Goal: Entertainment & Leisure: Browse casually

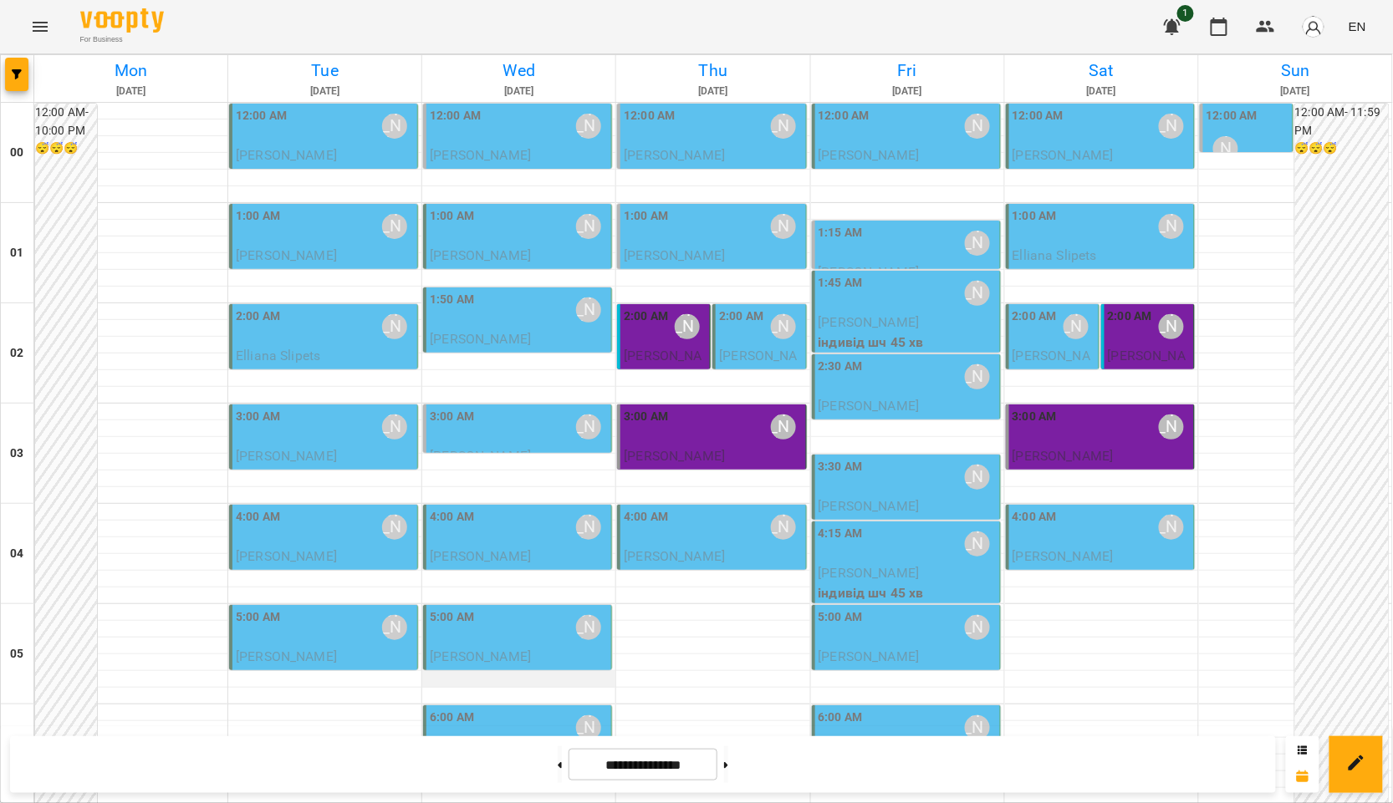
scroll to position [929, 0]
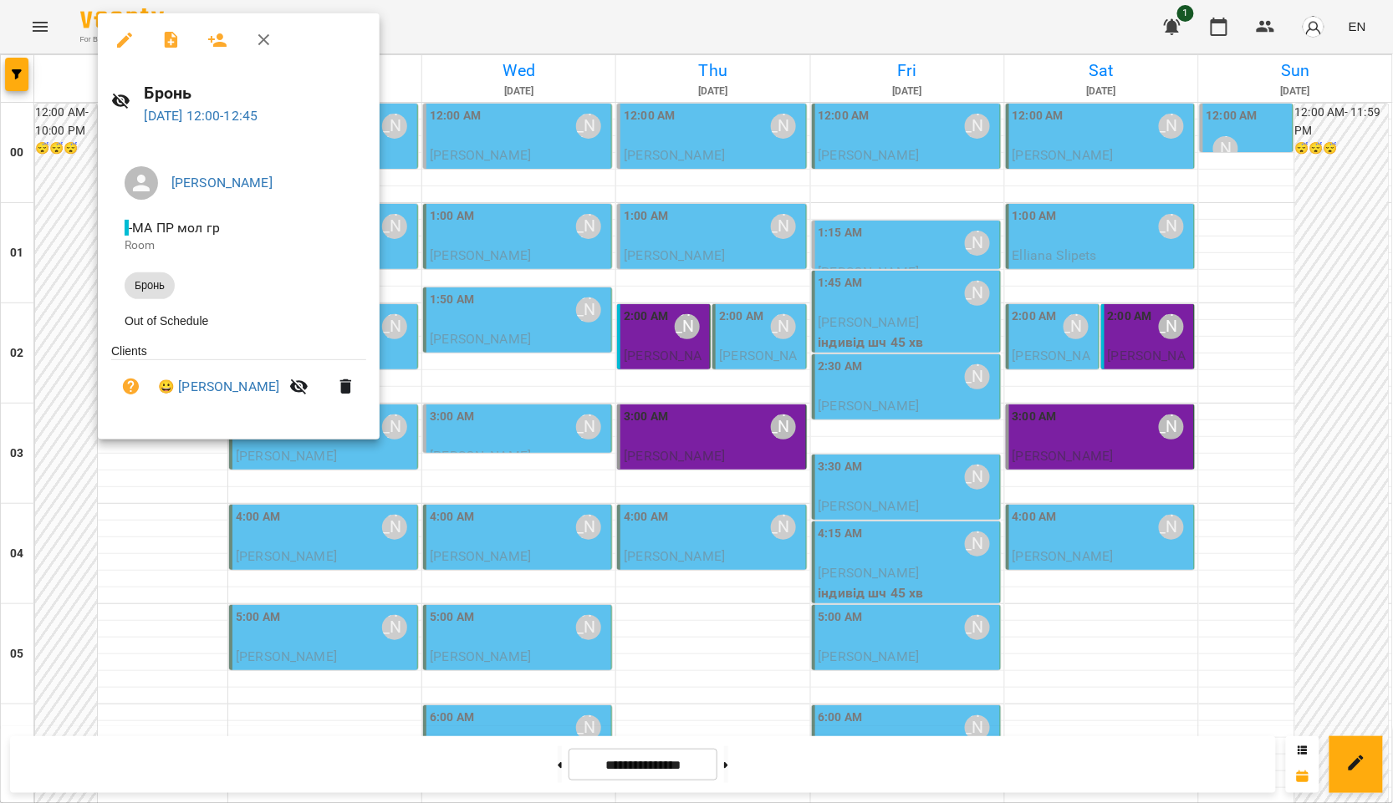
click at [203, 394] on ul "Clients 😀 [PERSON_NAME]" at bounding box center [238, 382] width 255 height 78
click at [526, 409] on div at bounding box center [696, 401] width 1393 height 803
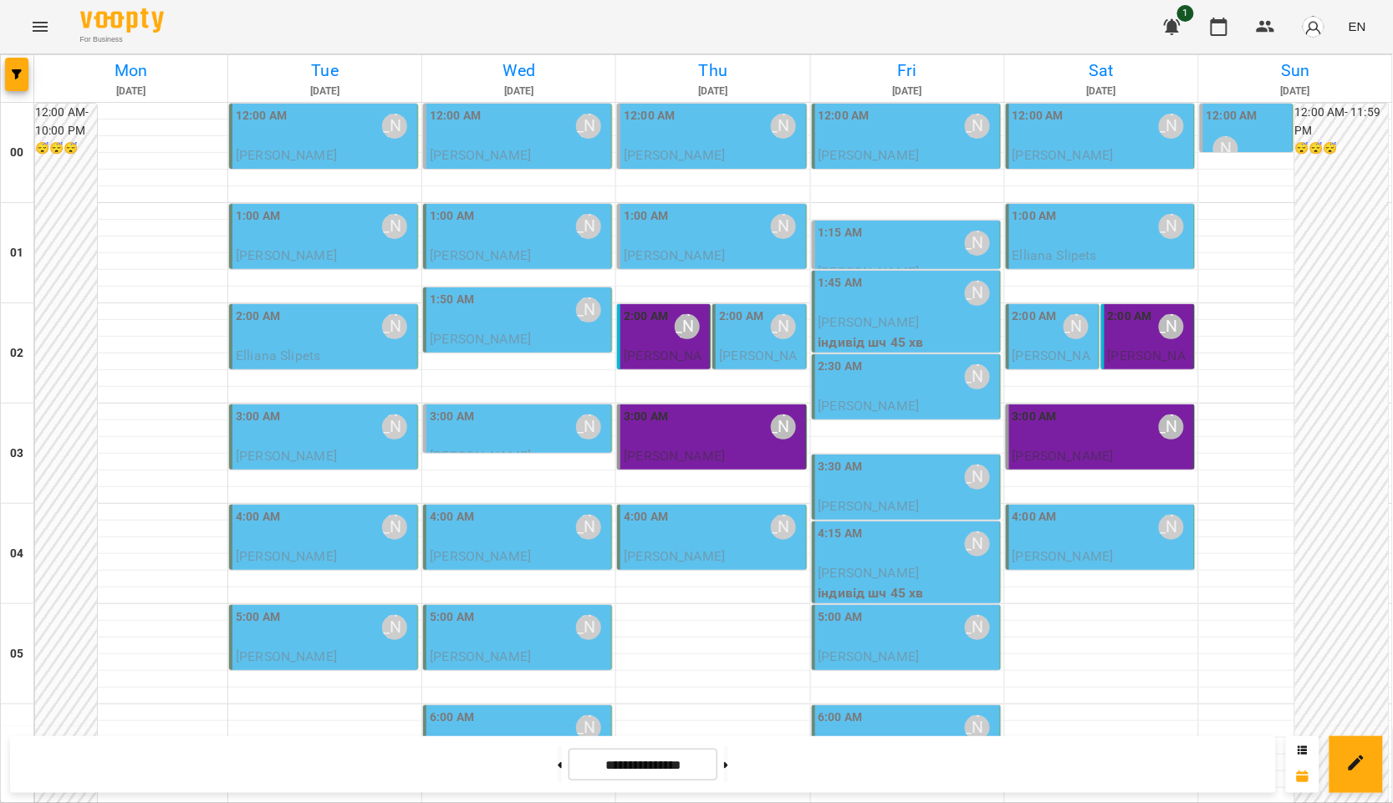
scroll to position [742, 0]
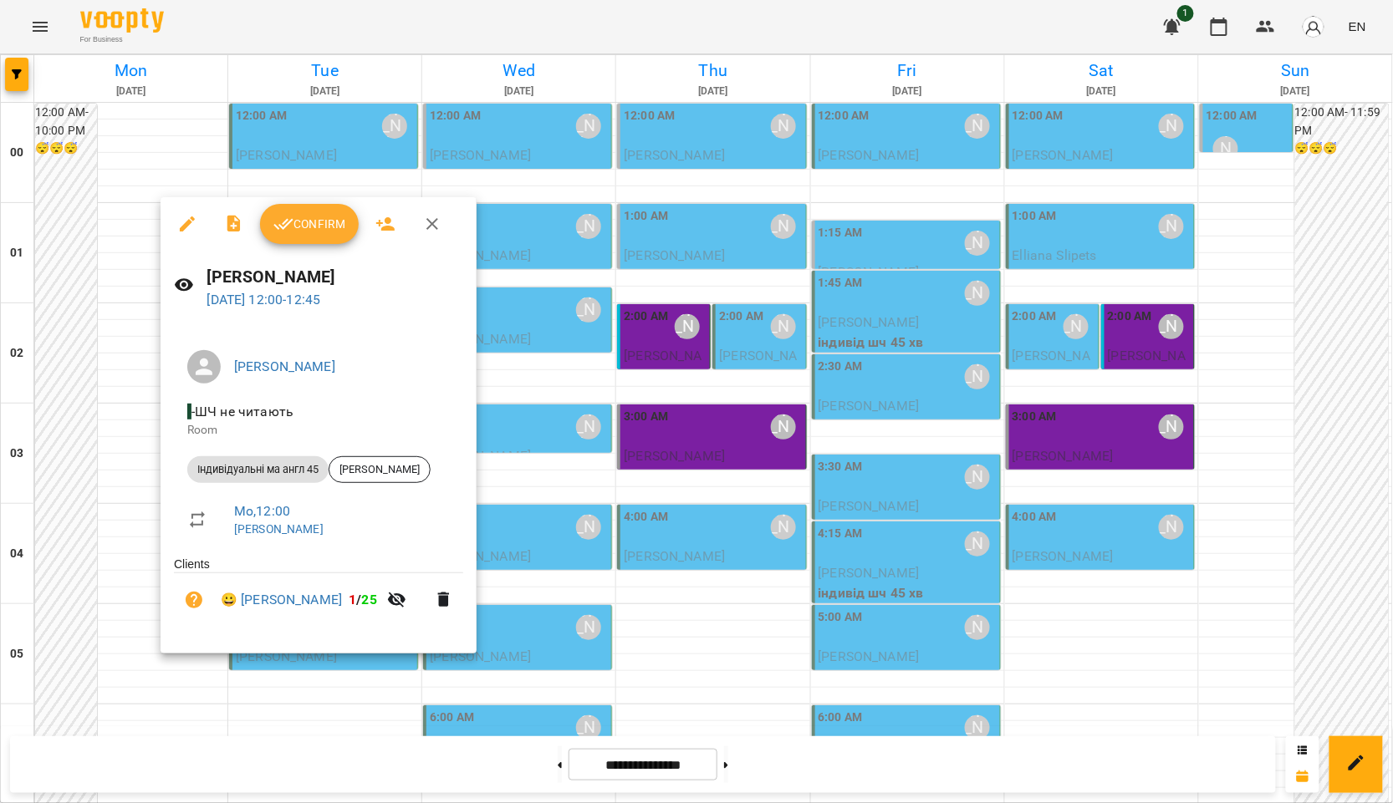
click at [609, 522] on div at bounding box center [696, 401] width 1393 height 803
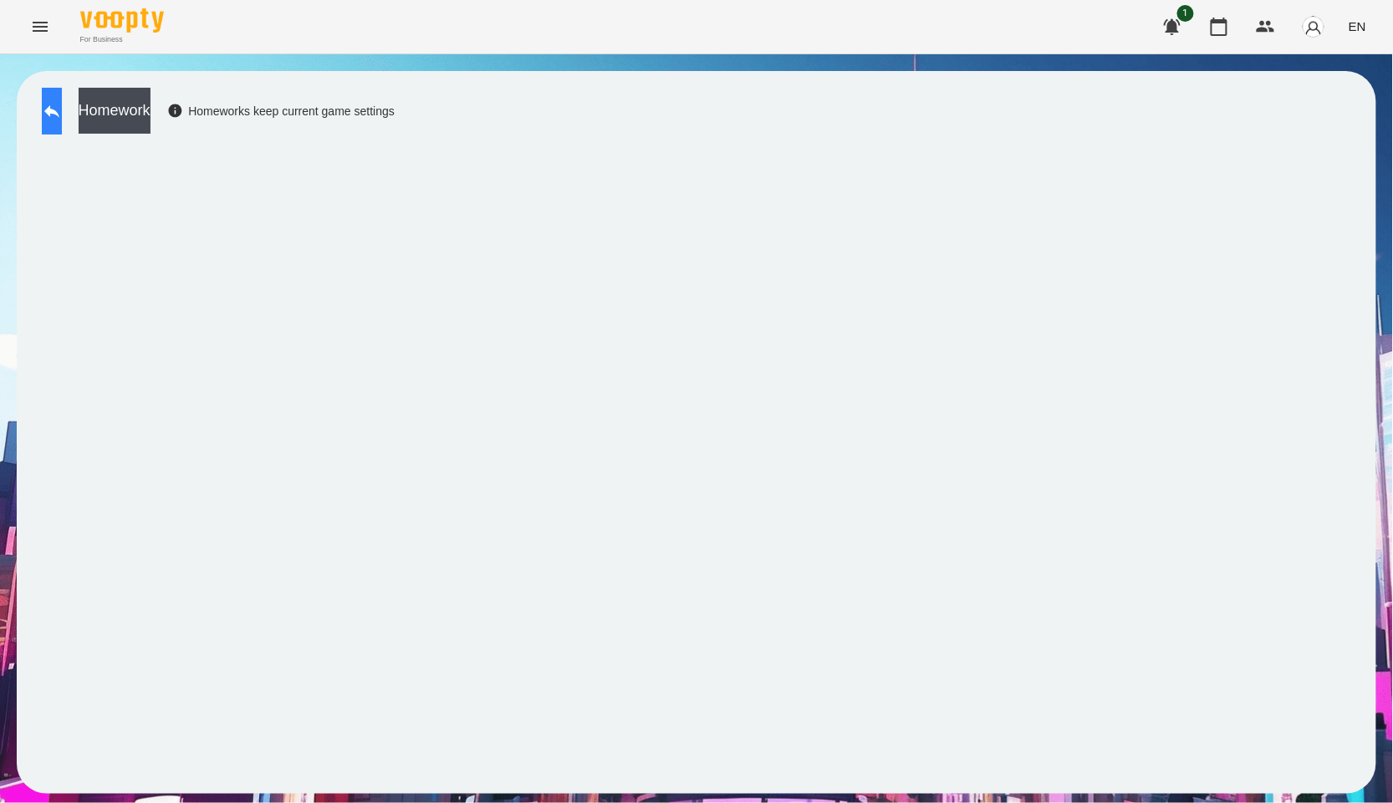
click at [50, 113] on button at bounding box center [52, 111] width 20 height 47
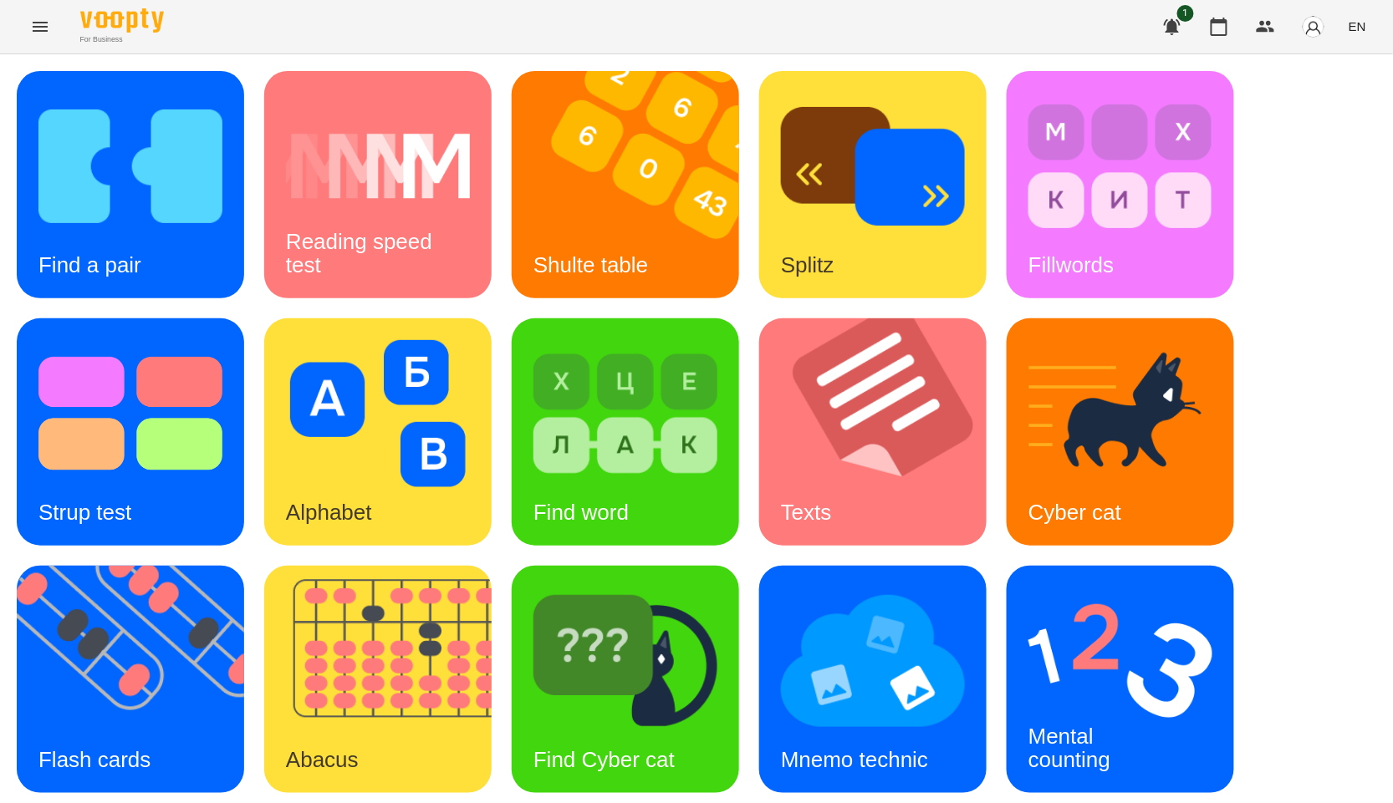
scroll to position [186, 0]
click at [207, 566] on img at bounding box center [141, 679] width 248 height 227
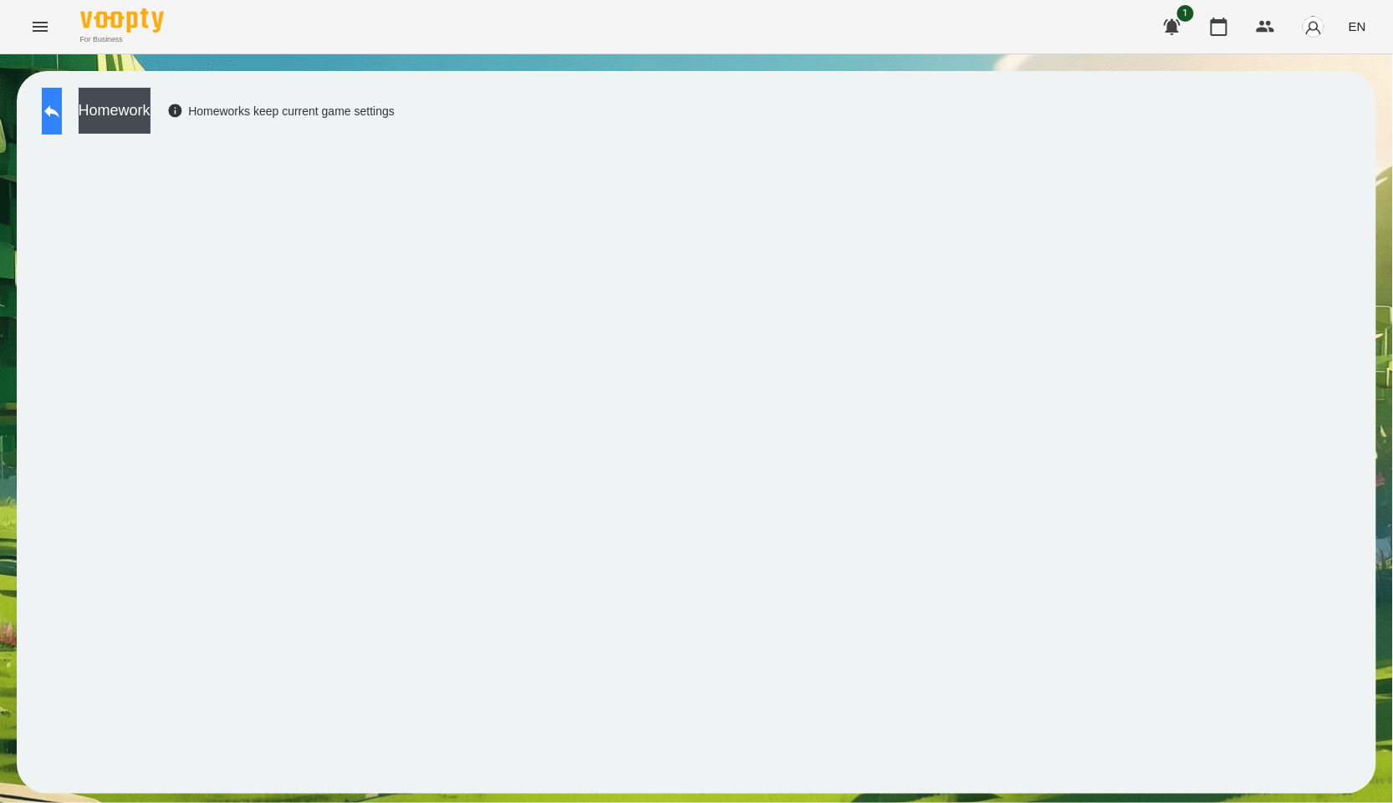
click at [62, 125] on button at bounding box center [52, 111] width 20 height 47
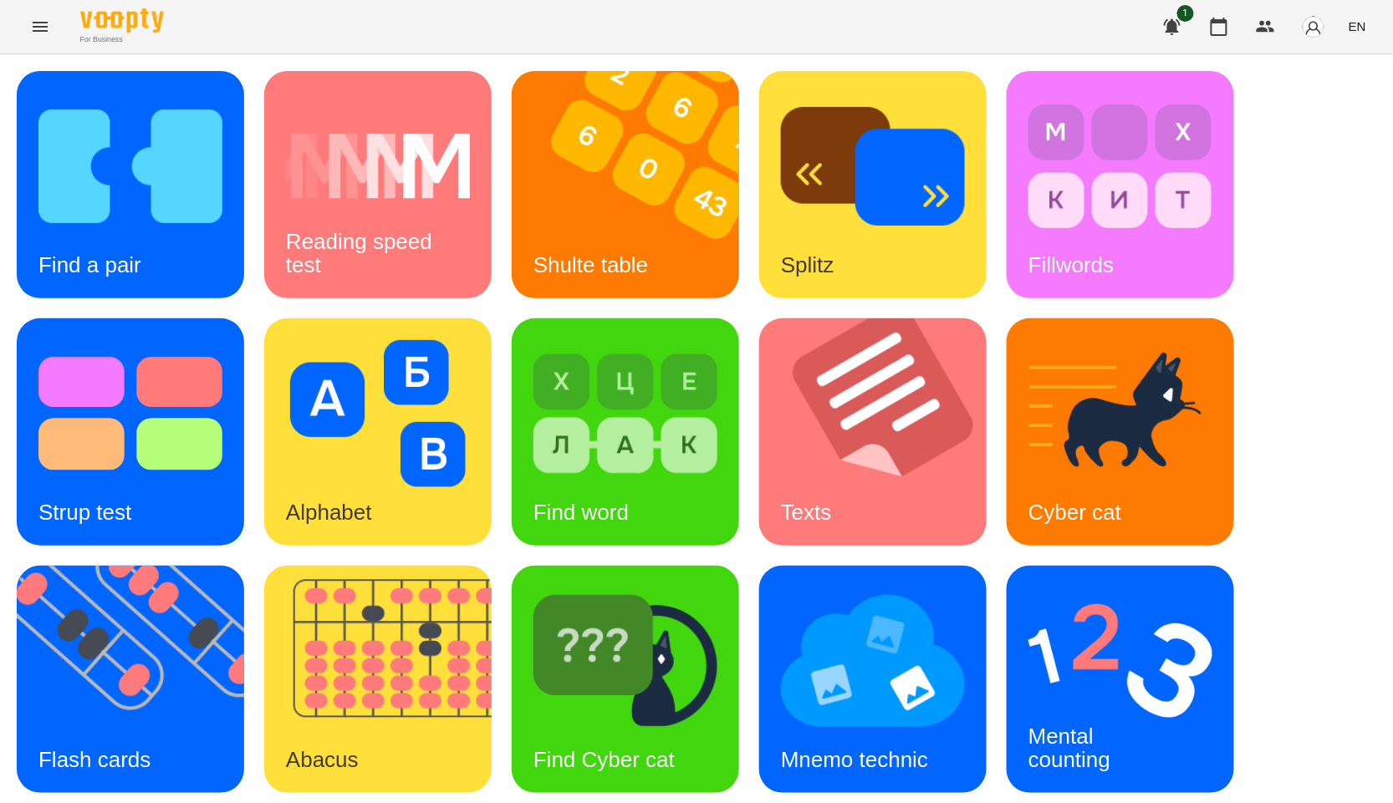
scroll to position [253, 0]
click at [1154, 566] on div "Mental counting" at bounding box center [1119, 679] width 227 height 227
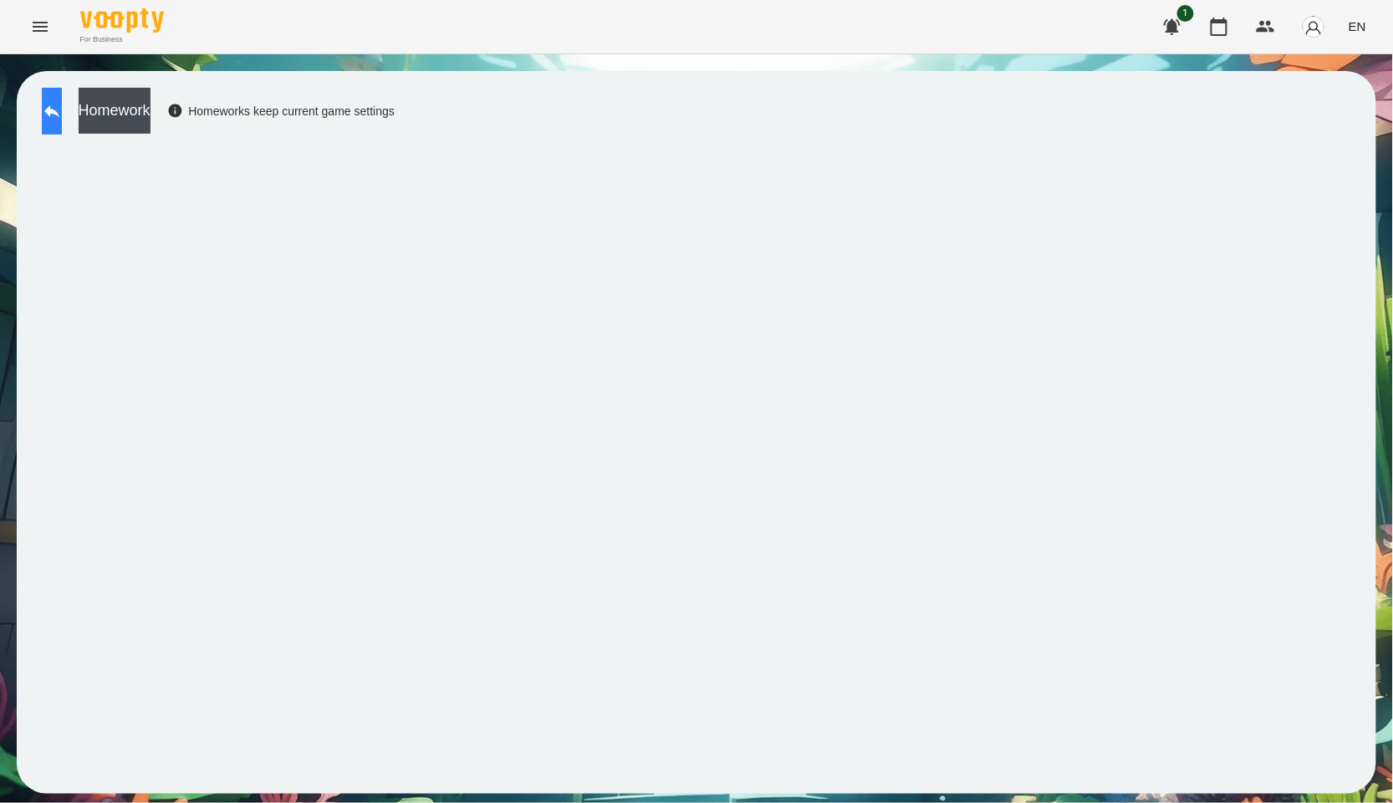
click at [59, 117] on icon at bounding box center [52, 111] width 20 height 20
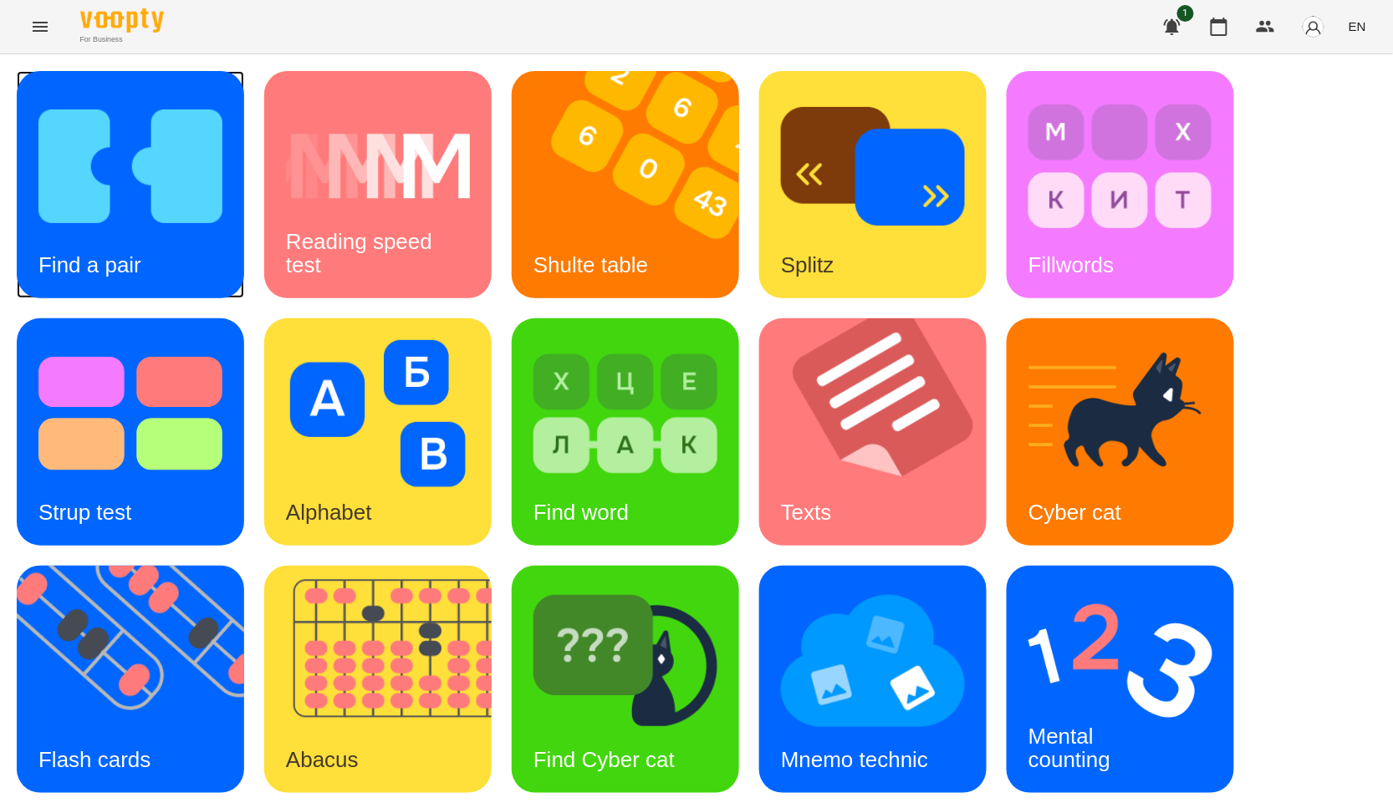
click at [138, 119] on img at bounding box center [130, 166] width 184 height 147
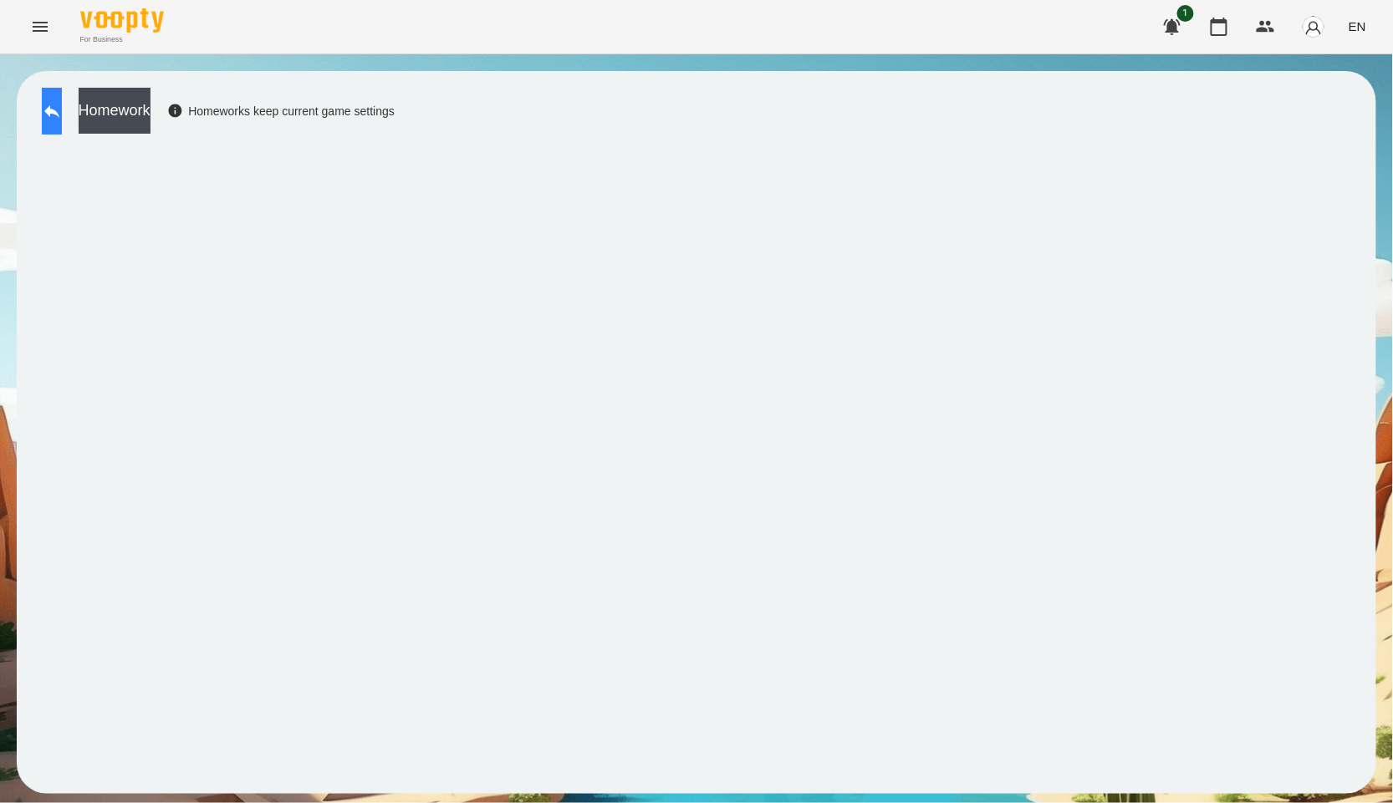
click at [62, 115] on icon at bounding box center [52, 111] width 20 height 20
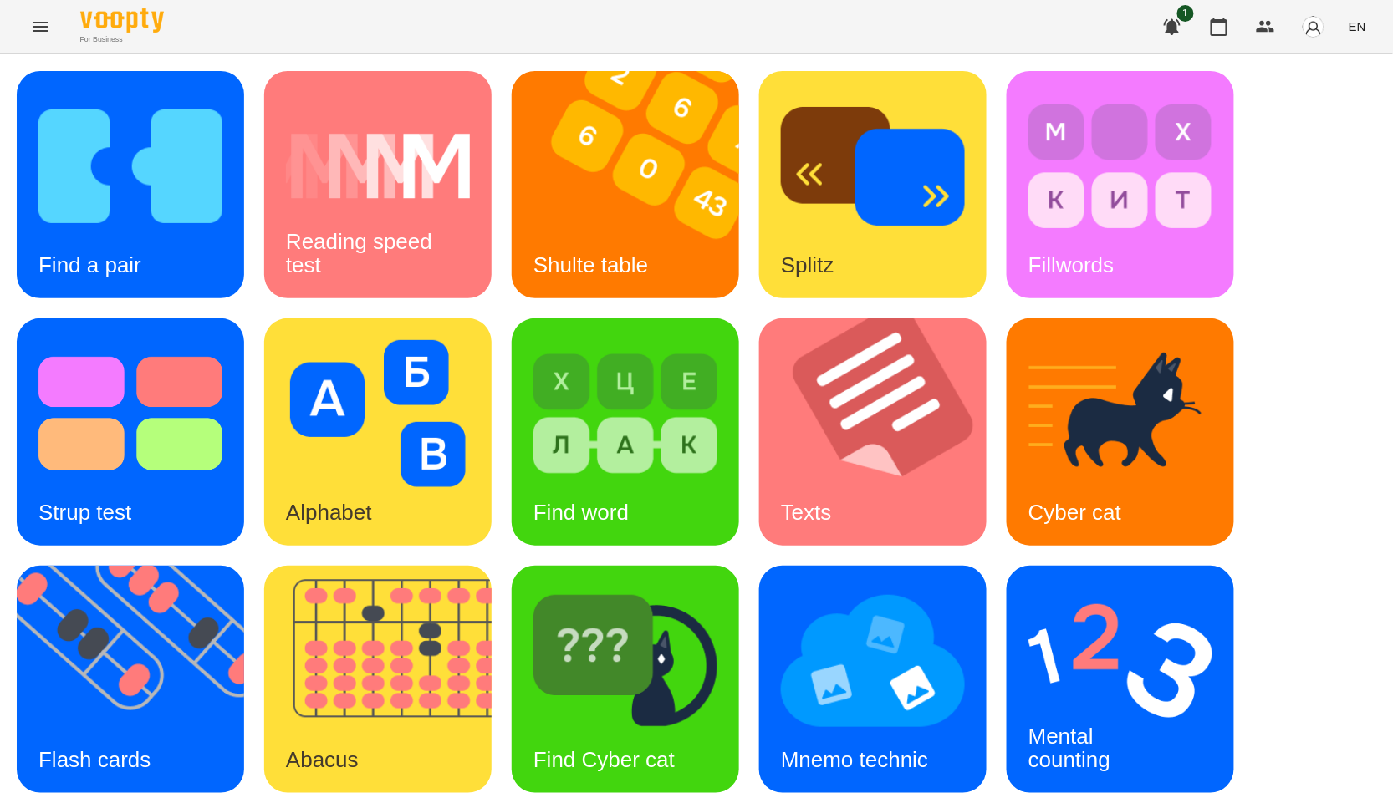
scroll to position [253, 0]
click at [1123, 588] on img at bounding box center [1120, 661] width 184 height 147
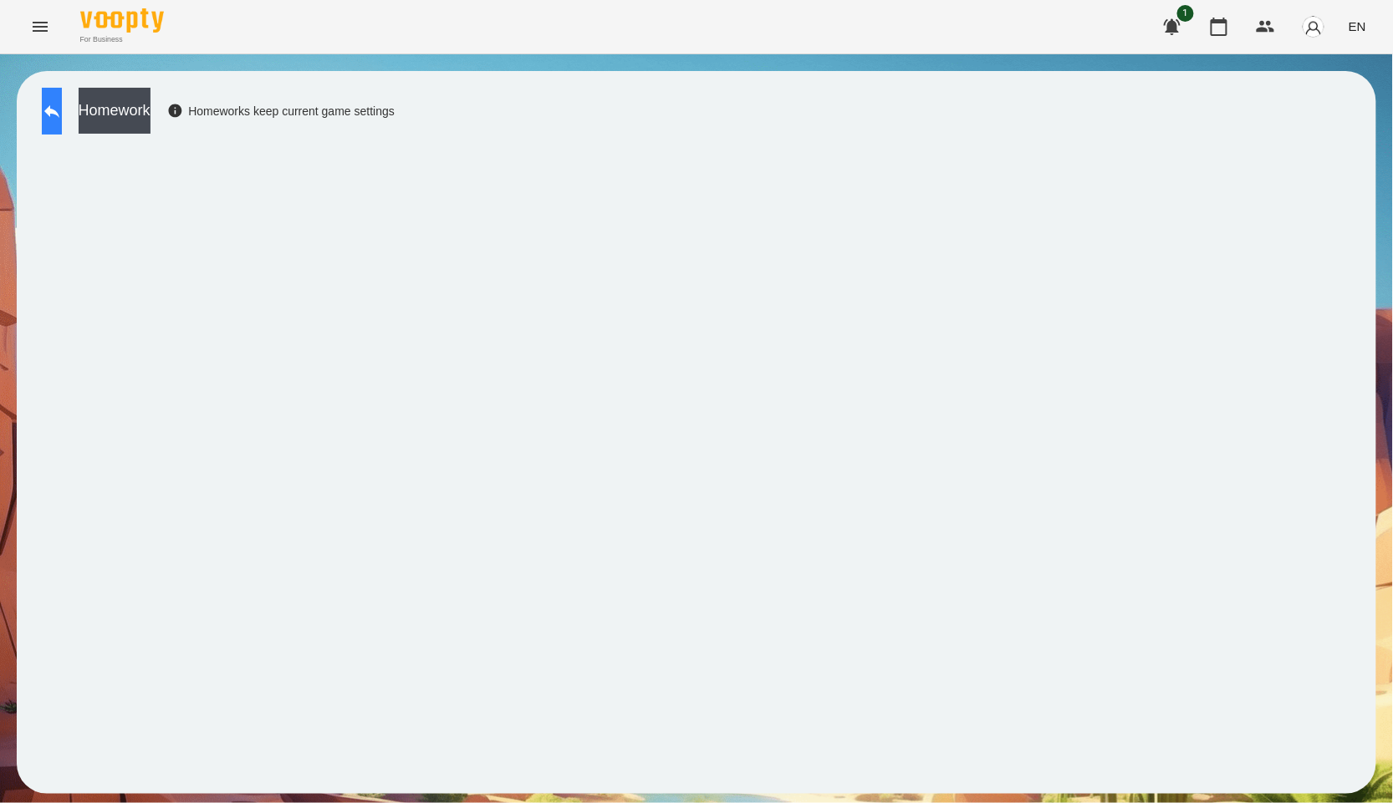
click at [57, 134] on button at bounding box center [52, 111] width 20 height 47
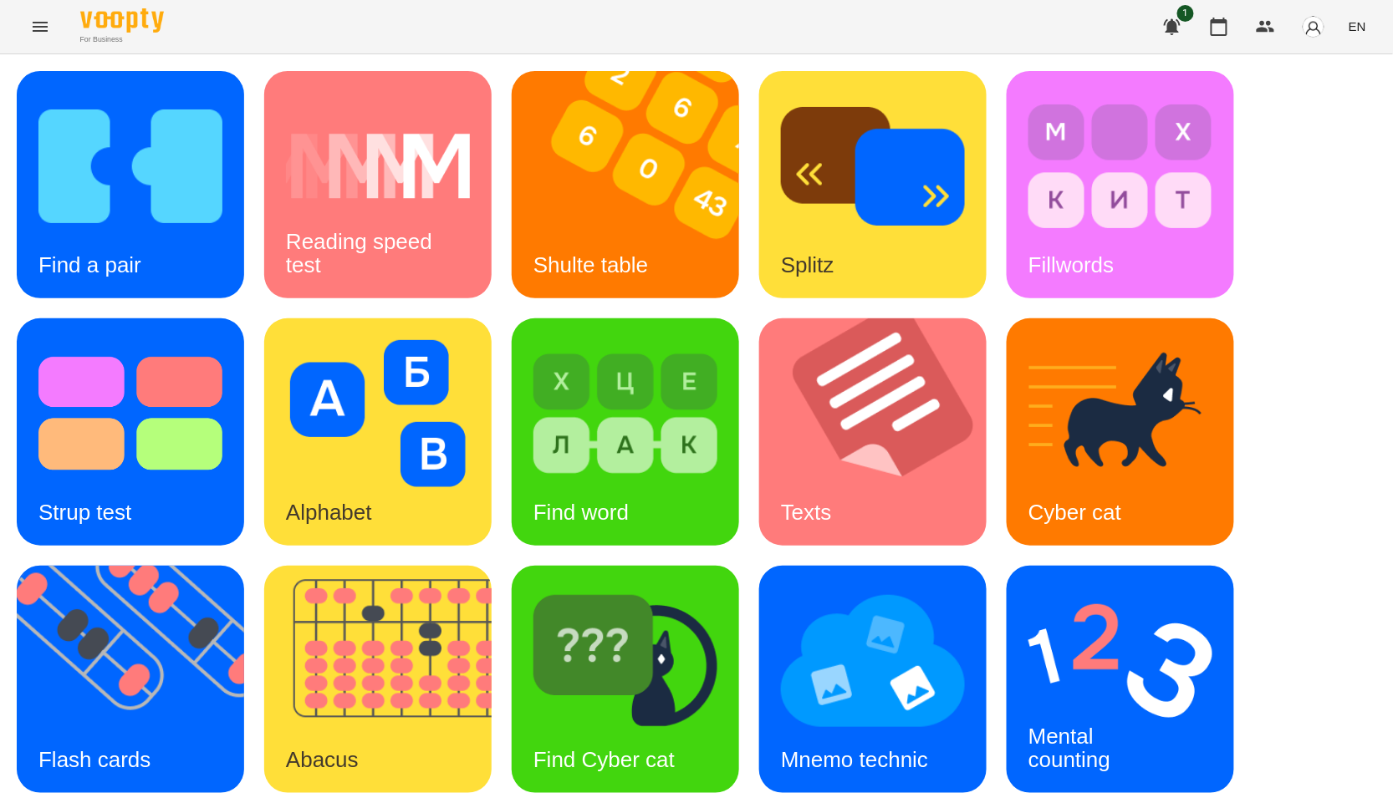
scroll to position [253, 0]
click at [540, 588] on img at bounding box center [625, 661] width 184 height 147
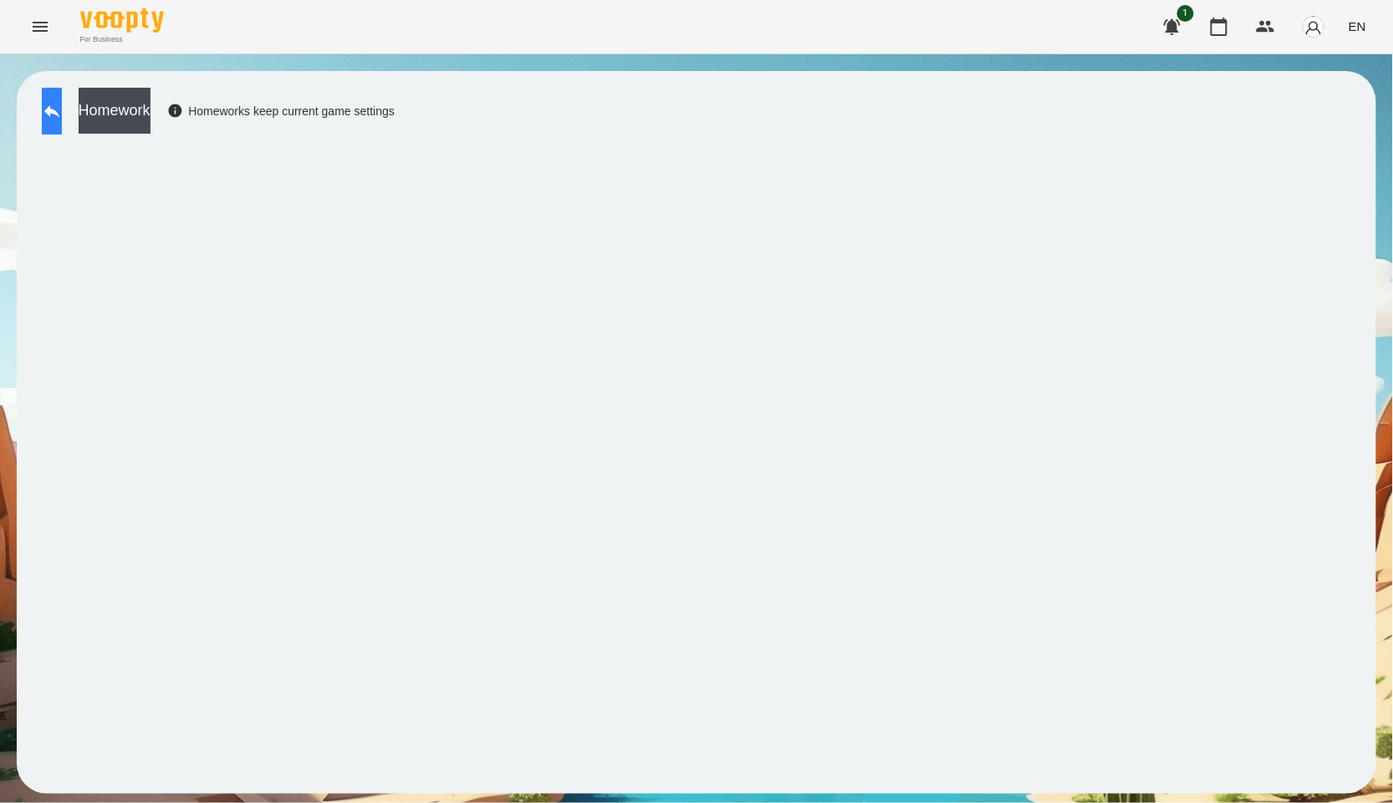
click at [62, 119] on icon at bounding box center [52, 111] width 20 height 20
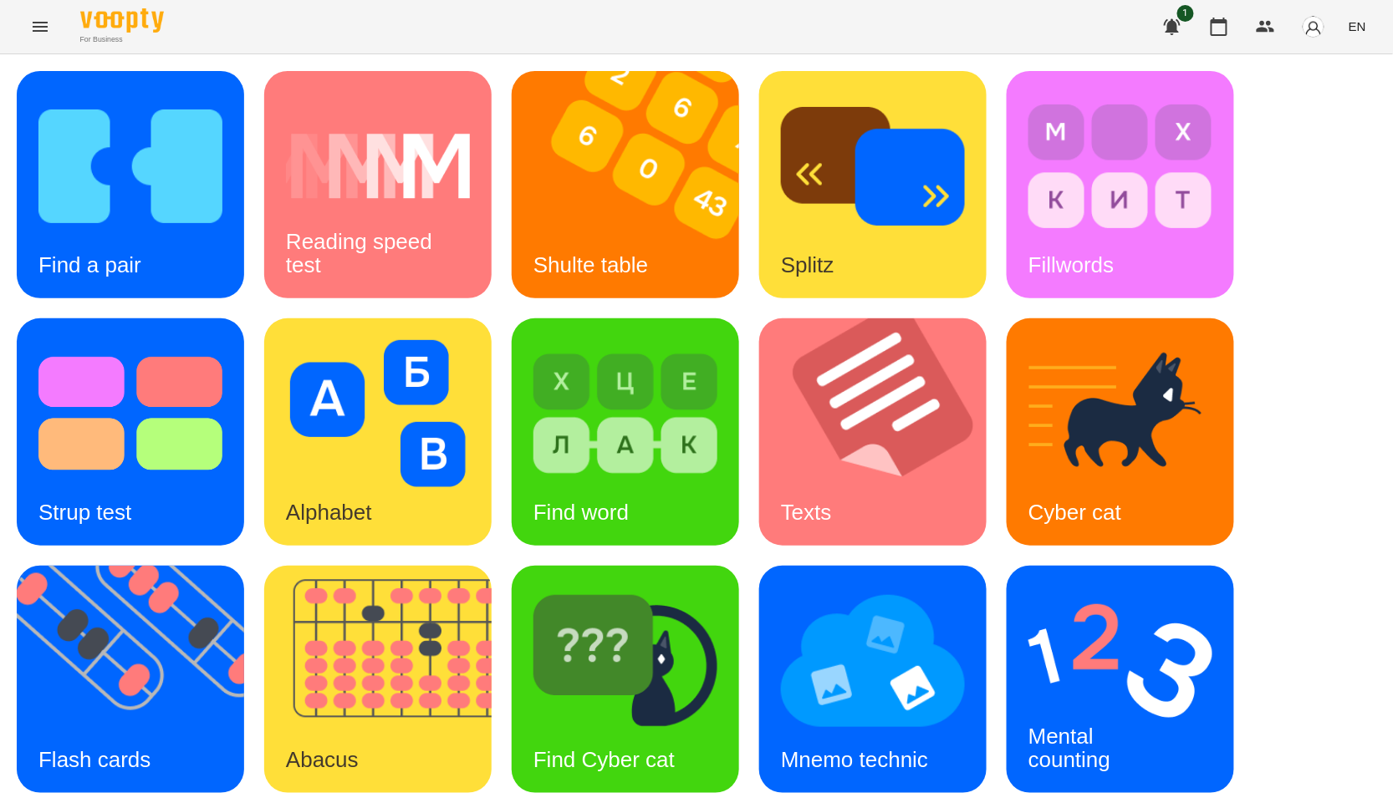
scroll to position [186, 0]
click at [1145, 588] on img at bounding box center [1120, 661] width 184 height 147
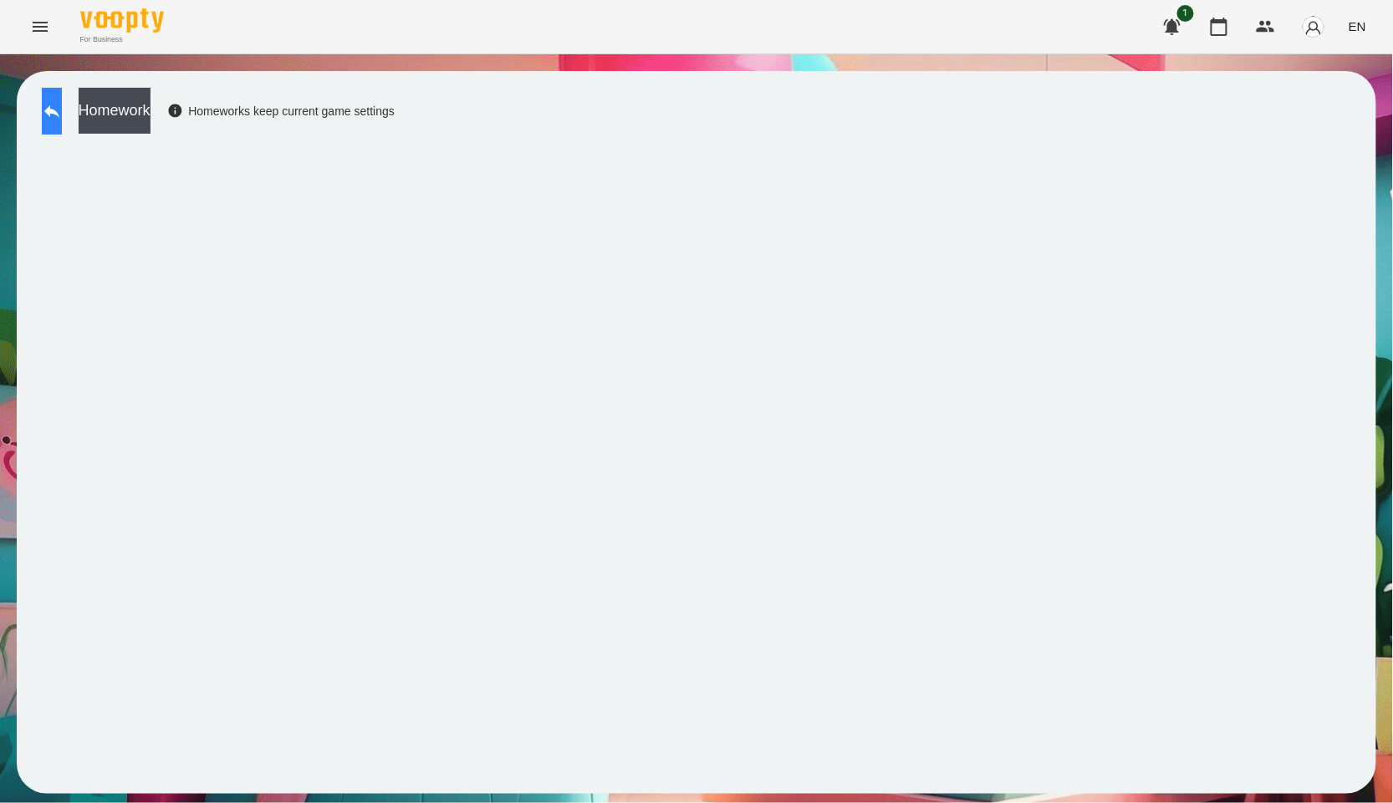
click at [54, 111] on button at bounding box center [52, 111] width 20 height 47
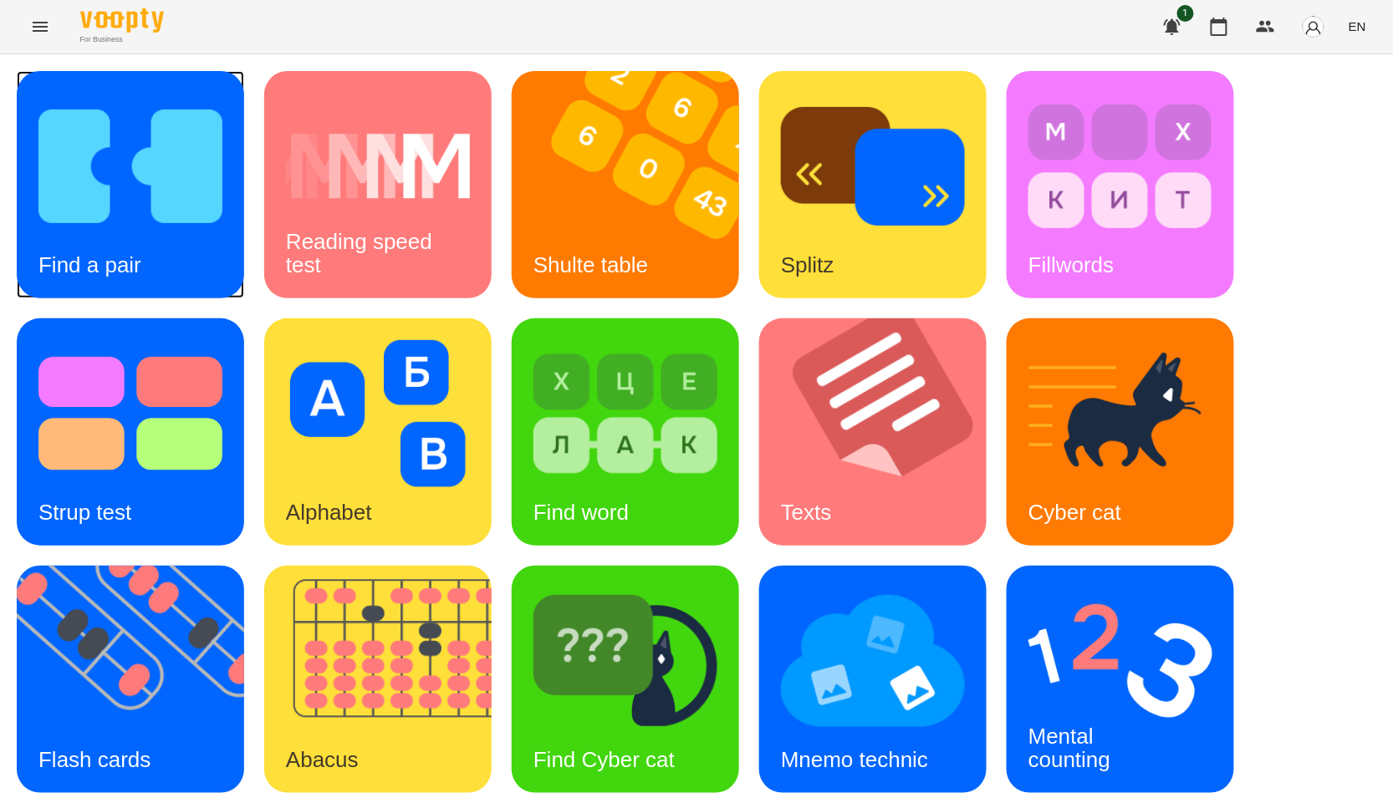
click at [120, 135] on img at bounding box center [130, 166] width 184 height 147
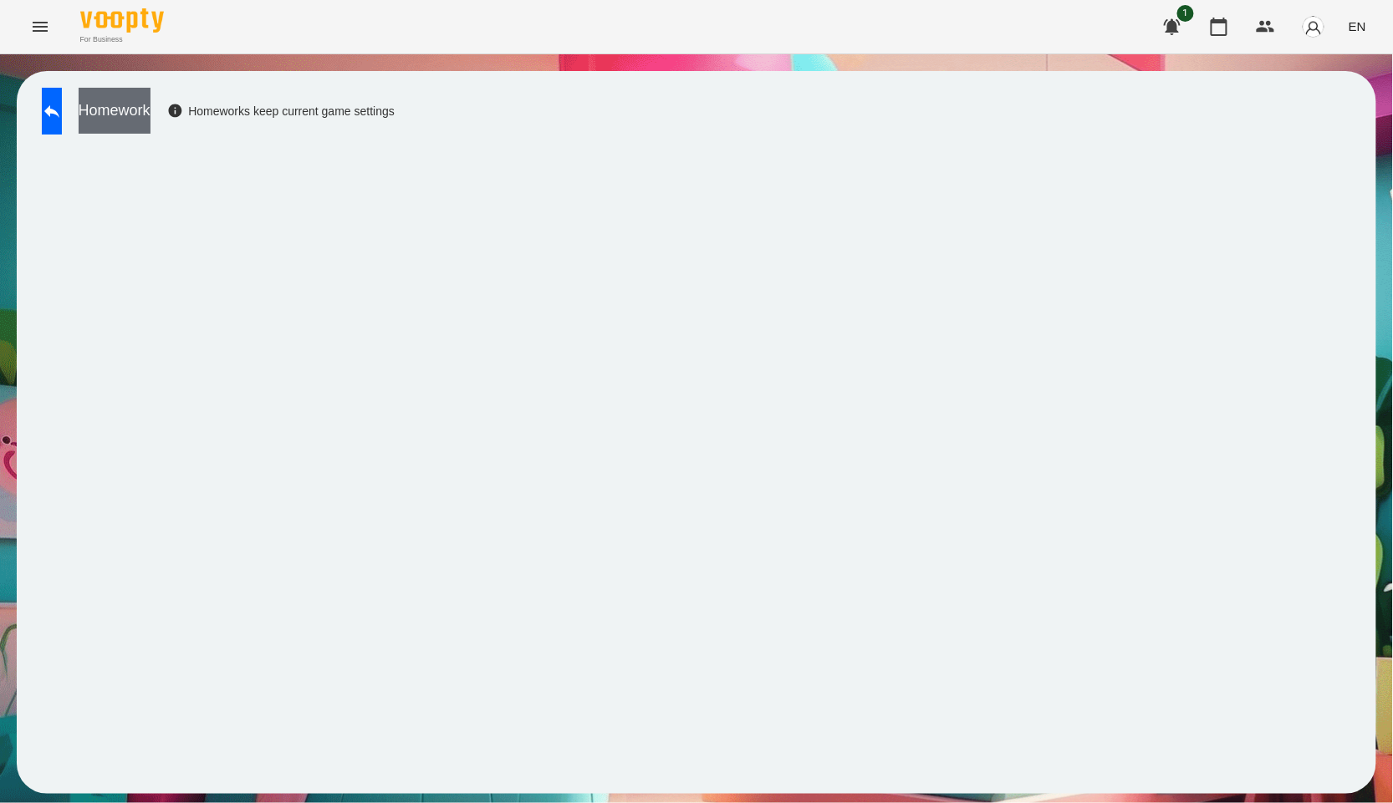
click at [150, 122] on button "Homework" at bounding box center [115, 111] width 72 height 46
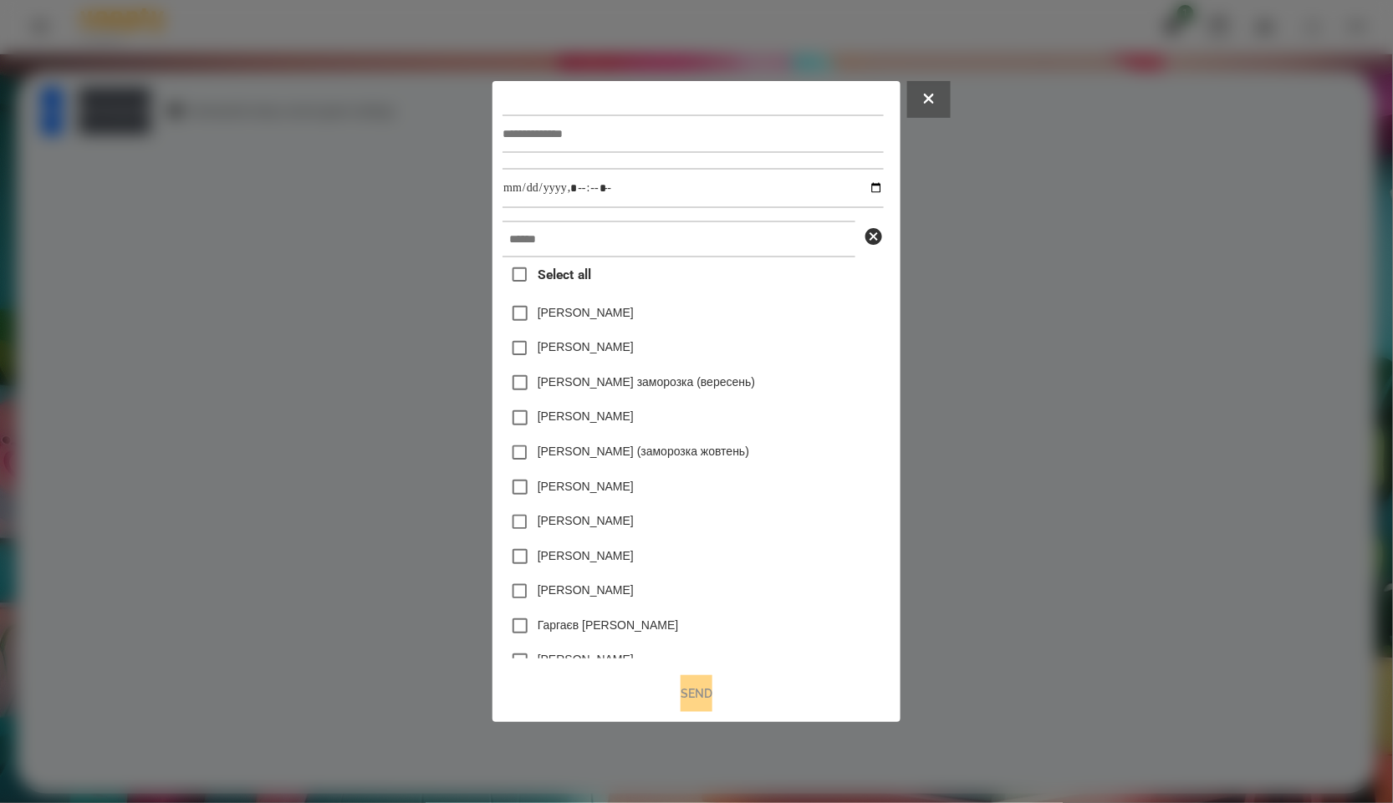
click at [934, 94] on icon at bounding box center [929, 99] width 10 height 10
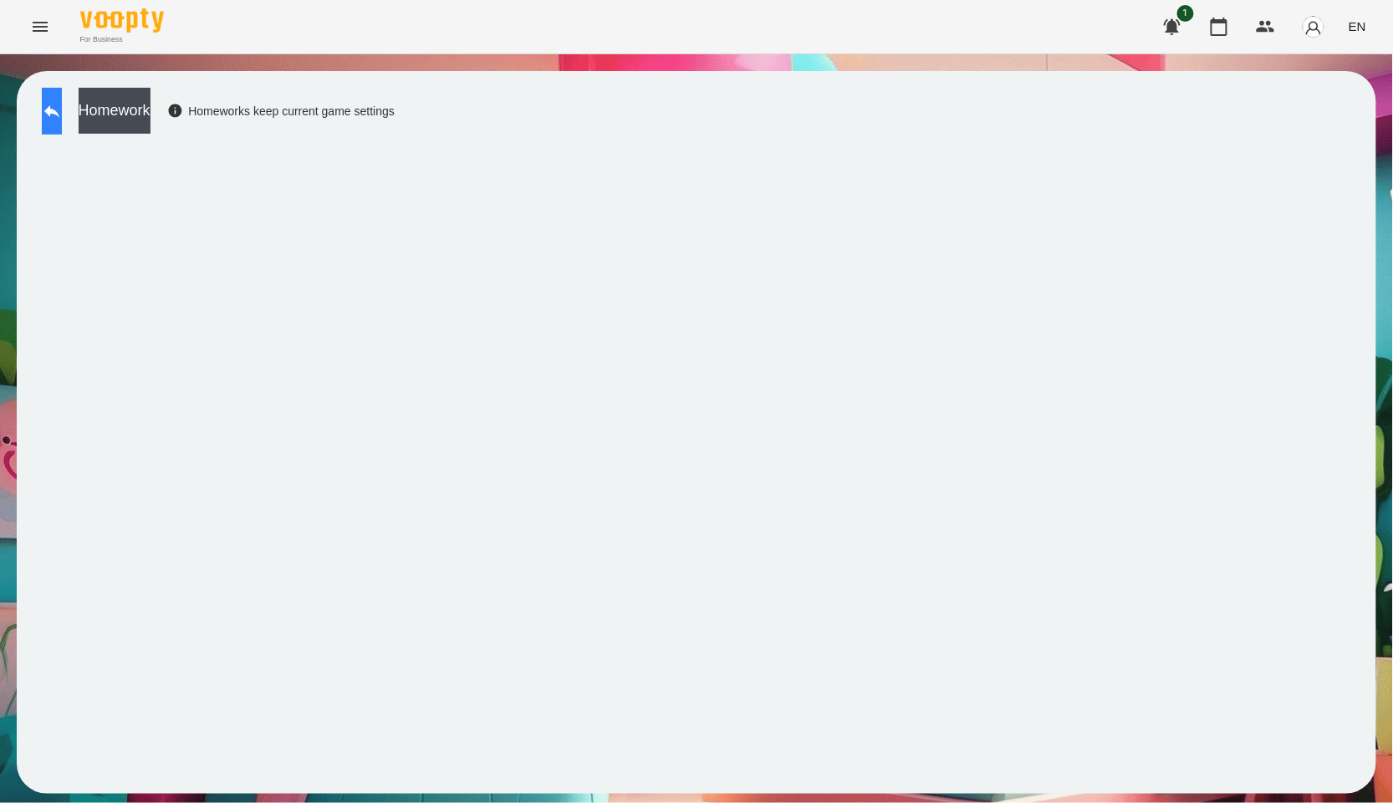
click at [47, 104] on button at bounding box center [52, 111] width 20 height 47
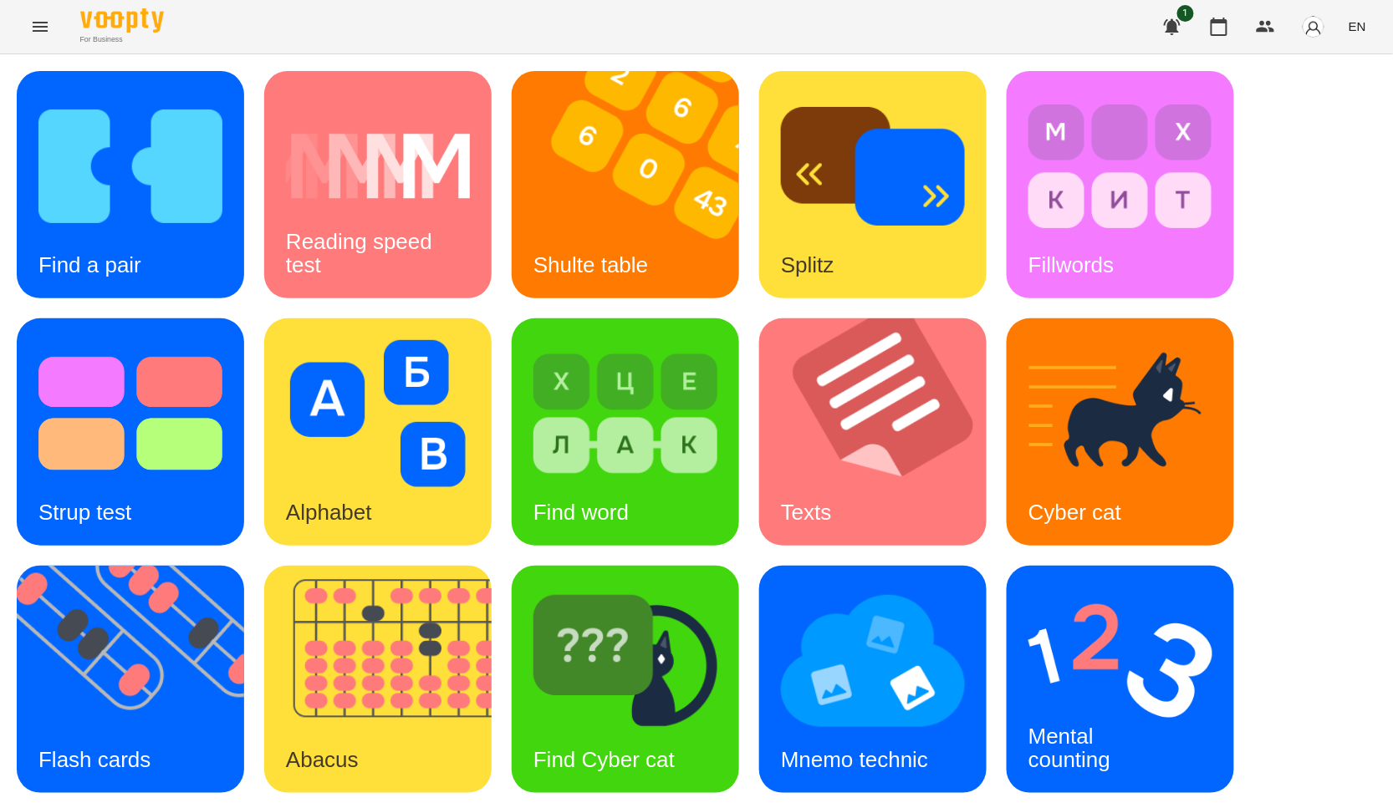
scroll to position [253, 0]
click at [1038, 724] on h3 "Mental counting" at bounding box center [1069, 748] width 82 height 48
click at [418, 703] on img at bounding box center [388, 679] width 248 height 227
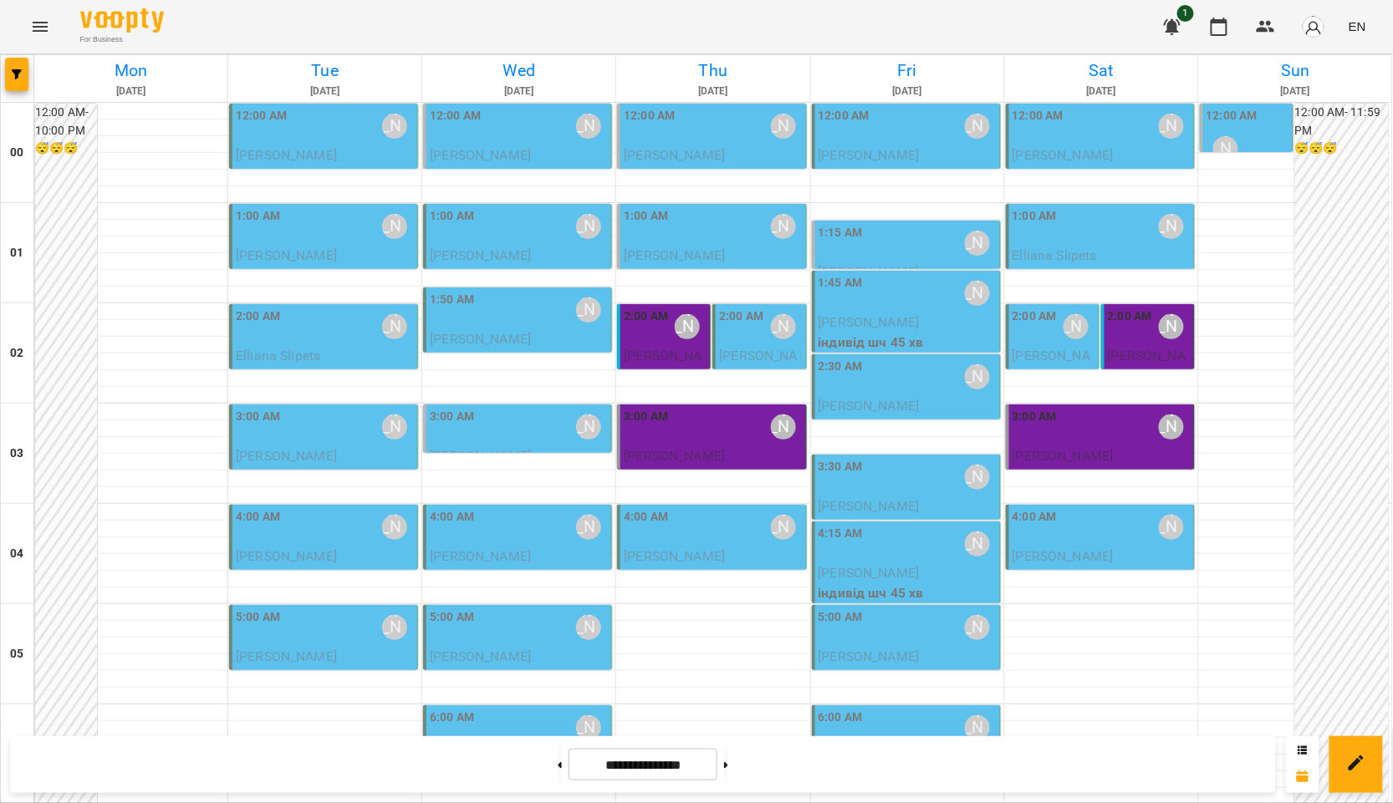
scroll to position [1207, 0]
